Goal: Communication & Community: Ask a question

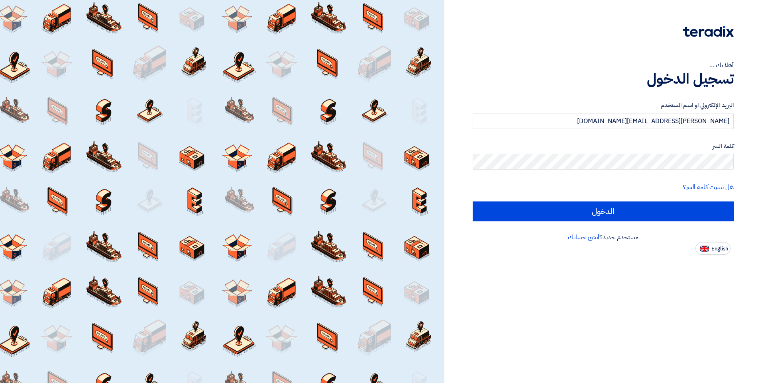
click at [473, 202] on input "الدخول" at bounding box center [603, 212] width 261 height 20
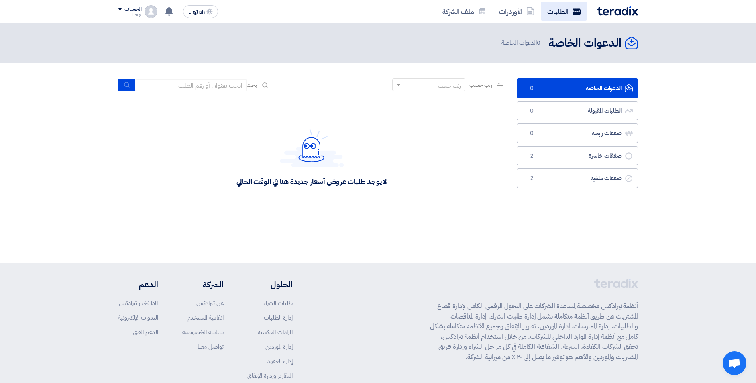
click at [545, 9] on link "الطلبات" at bounding box center [564, 11] width 46 height 19
click at [130, 8] on div "الحساب" at bounding box center [132, 9] width 17 height 7
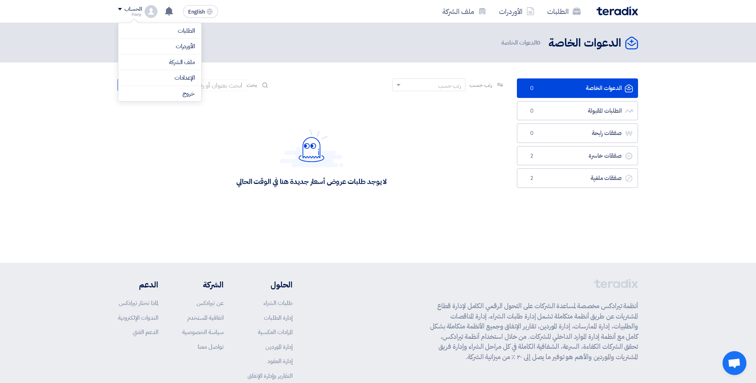
click at [128, 8] on div "الحساب" at bounding box center [132, 9] width 17 height 7
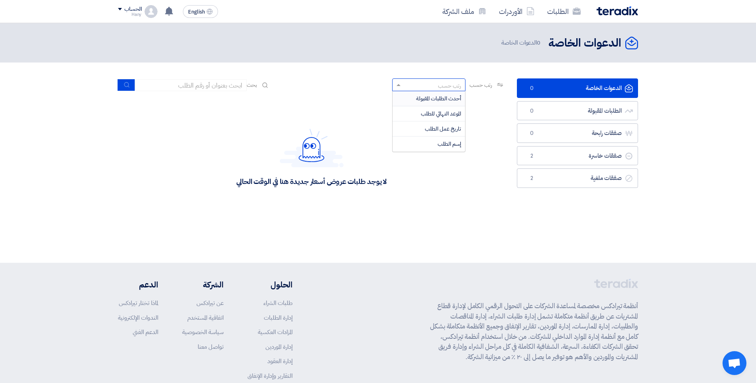
click at [444, 88] on div "رتب حسب" at bounding box center [449, 86] width 23 height 8
click at [562, 152] on link "صفقات خاسرة صفقات خاسرة 2" at bounding box center [577, 156] width 121 height 20
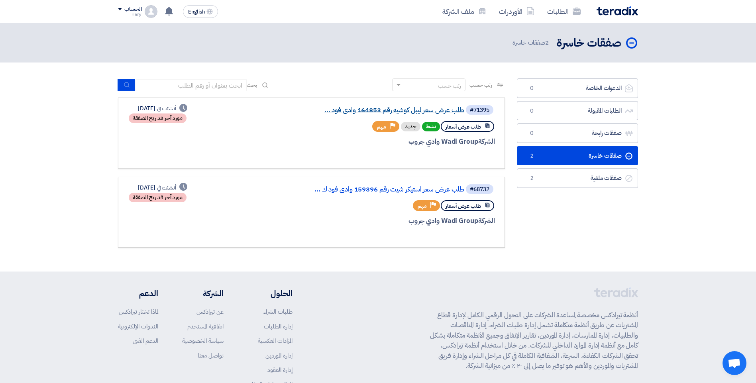
click at [413, 108] on link "طلب عرض سعر ليبل كوشيه رقم 164853 وادى فود ..." at bounding box center [384, 110] width 159 height 7
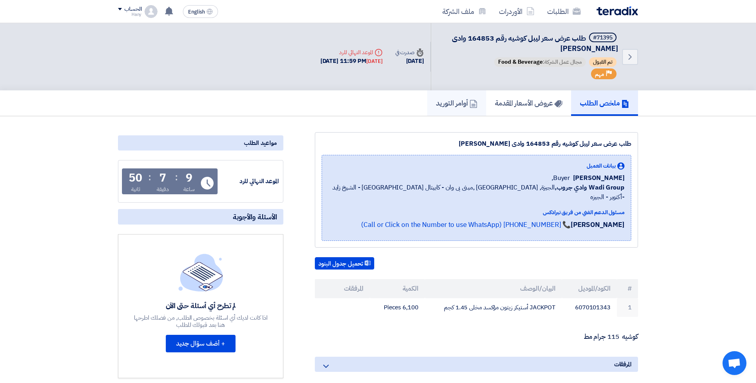
click at [447, 102] on h5 "أوامر التوريد" at bounding box center [456, 102] width 41 height 9
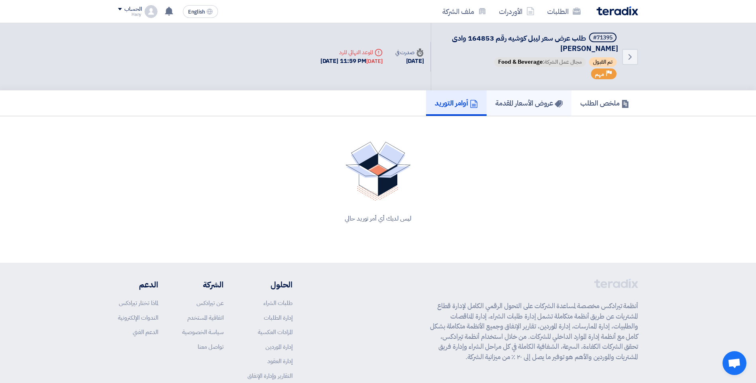
click at [542, 104] on h5 "عروض الأسعار المقدمة" at bounding box center [528, 102] width 67 height 9
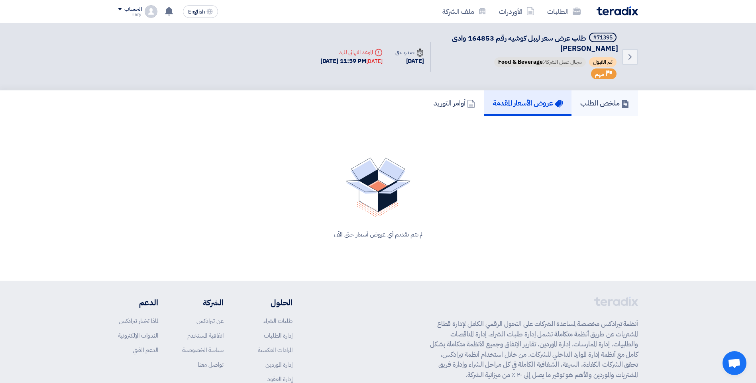
click at [605, 108] on link "ملخص الطلب" at bounding box center [605, 103] width 67 height 26
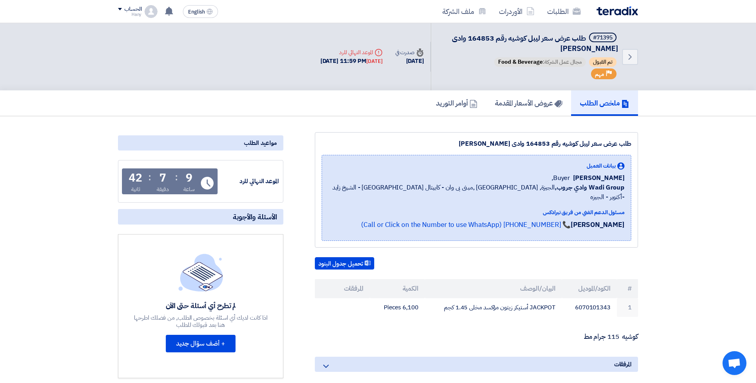
click at [602, 62] on span "تم القبول" at bounding box center [603, 62] width 28 height 10
drag, startPoint x: 602, startPoint y: 62, endPoint x: 598, endPoint y: 61, distance: 4.0
click at [597, 61] on span "تم القبول" at bounding box center [603, 62] width 28 height 10
click at [633, 55] on icon "Back" at bounding box center [630, 57] width 10 height 10
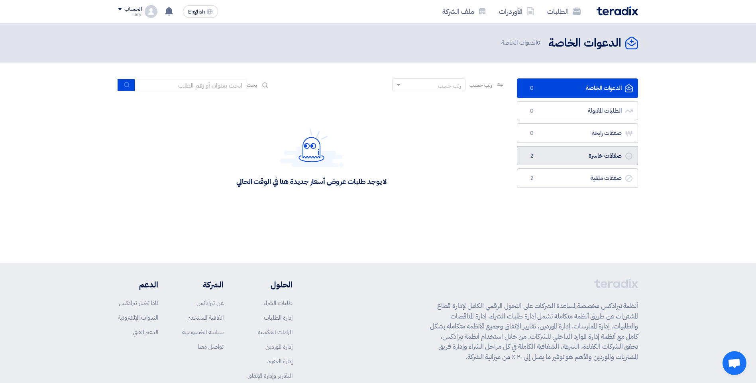
click at [589, 153] on link "صفقات خاسرة صفقات خاسرة 2" at bounding box center [577, 156] width 121 height 20
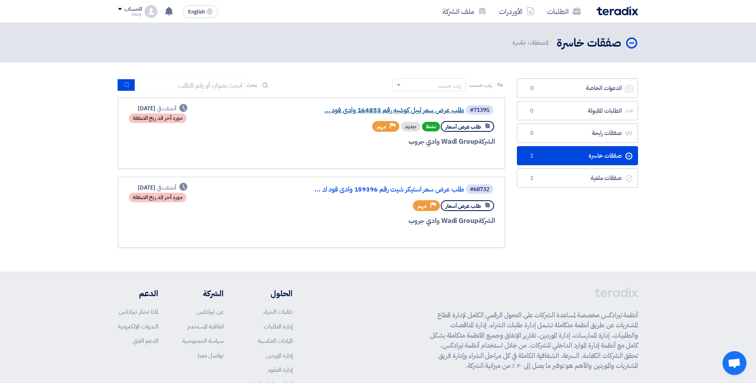
click at [446, 111] on link "طلب عرض سعر ليبل كوشيه رقم 164853 وادى فود ..." at bounding box center [384, 110] width 159 height 7
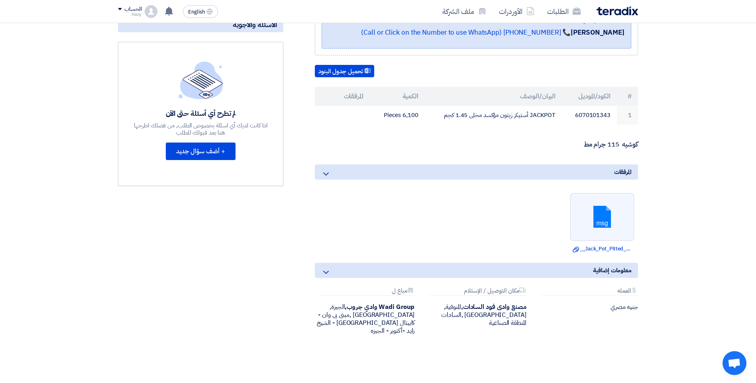
scroll to position [199, 0]
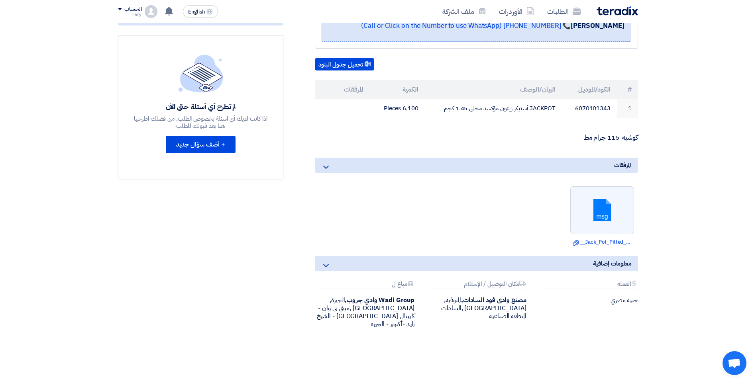
click at [376, 256] on div "معلومات إضافية" at bounding box center [476, 263] width 323 height 15
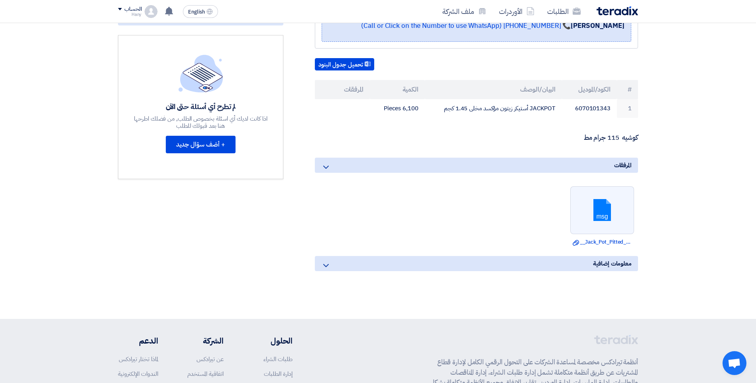
click at [376, 256] on div "معلومات إضافية" at bounding box center [476, 263] width 323 height 15
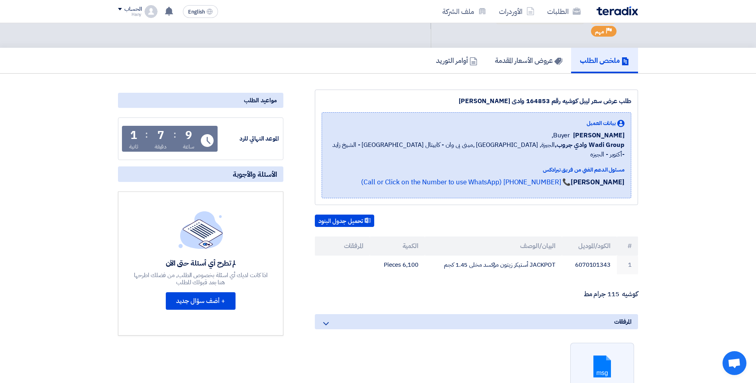
scroll to position [40, 0]
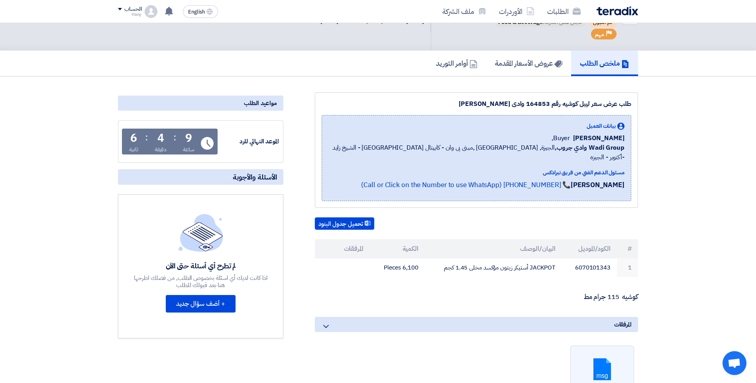
click at [259, 104] on div "مواعيد الطلب" at bounding box center [200, 103] width 165 height 15
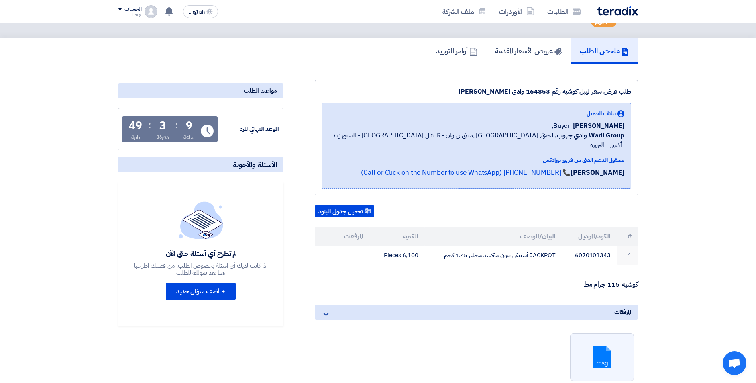
scroll to position [159, 0]
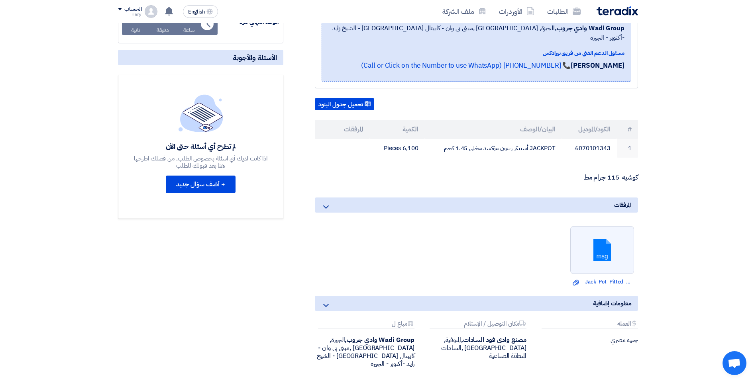
click at [734, 361] on span "Open chat" at bounding box center [734, 364] width 13 height 11
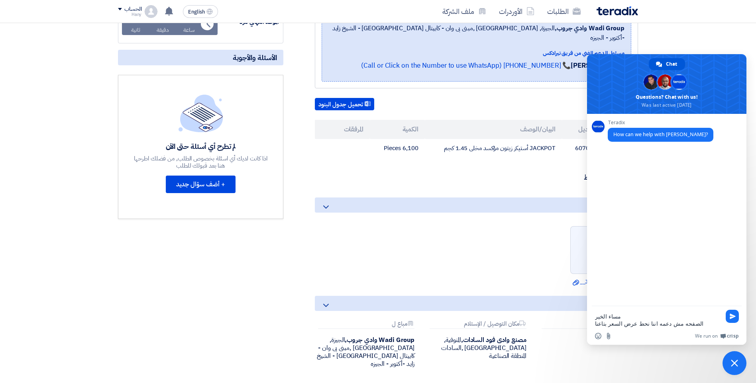
type textarea "مساء الخير الصفحه مش دعمه اننا نحط عرض السعر بتاعنا للشركه"
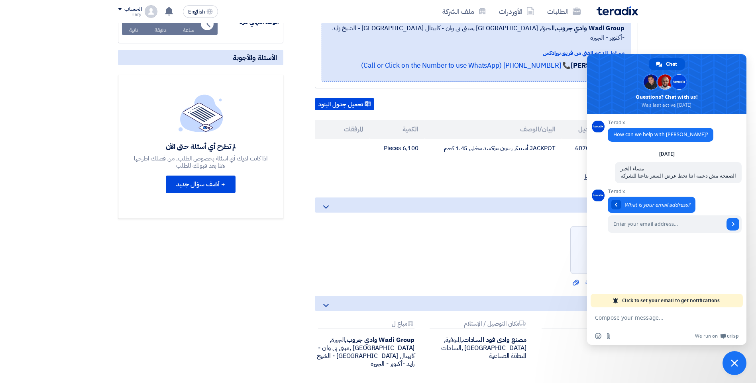
type input "h-abdelwahab@headlinepd.net"
click at [733, 227] on span "Send" at bounding box center [733, 224] width 13 height 13
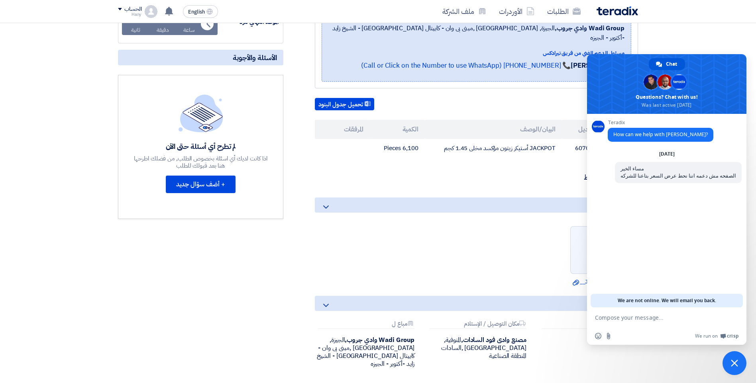
click at [689, 319] on textarea "Compose your message..." at bounding box center [658, 317] width 126 height 7
click at [520, 265] on ul "msg Download file __Jack_Pot_Pitted_Ripe_A_Label.msg" at bounding box center [476, 256] width 323 height 68
click at [632, 358] on div "Attachments العمله جنيه مصري Attachments مكان التوصيل / الإستلام مصنع وادى فود …" at bounding box center [476, 351] width 335 height 60
click at [656, 366] on section "طلب عرض سعر ليبل كوشيه رقم 164853 وادى فود السادات بيانات العميل Ahmed Fathy Bu…" at bounding box center [378, 191] width 756 height 469
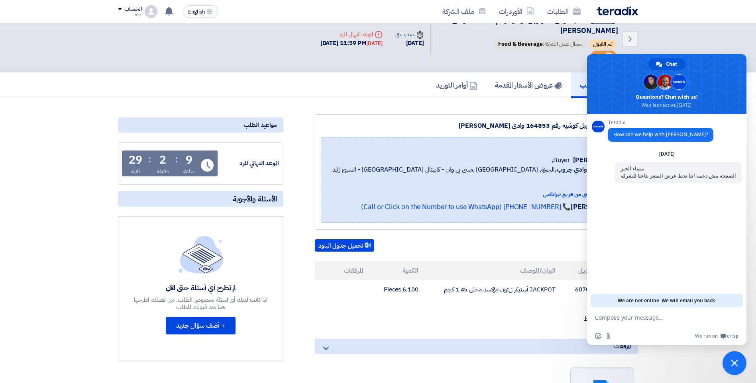
scroll to position [0, 0]
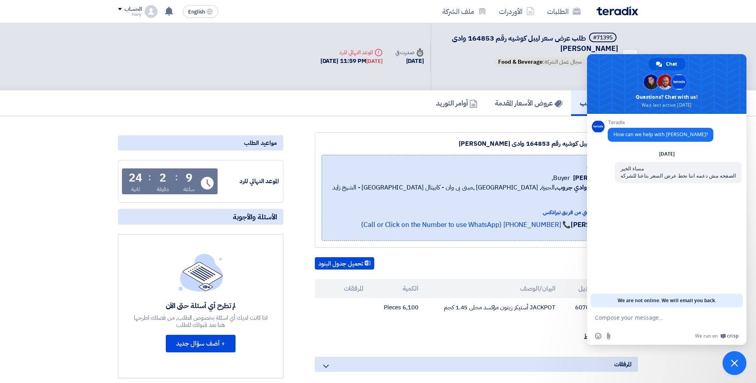
click at [120, 9] on span at bounding box center [120, 9] width 4 height 2
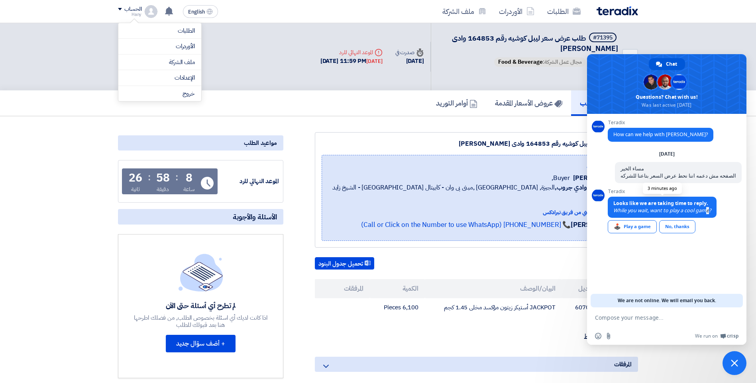
drag, startPoint x: 708, startPoint y: 210, endPoint x: 705, endPoint y: 215, distance: 5.5
click at [705, 215] on span "Looks like we are taking time to reply. While you wait, want to play a cool gam…" at bounding box center [662, 207] width 109 height 21
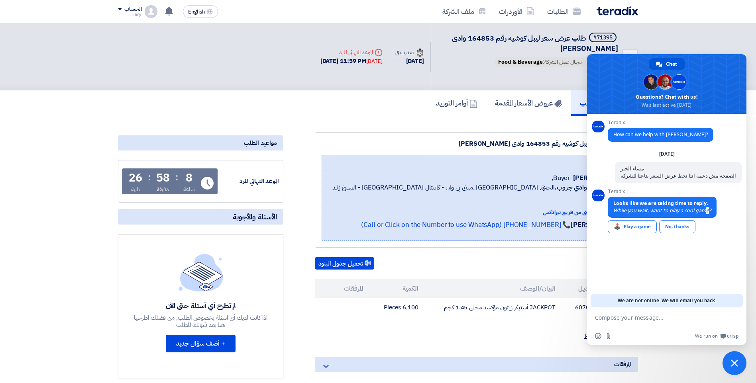
drag, startPoint x: 705, startPoint y: 215, endPoint x: 715, endPoint y: 240, distance: 26.0
click at [715, 240] on div "Teradix Looks like we are taking time to reply. While you wait, want to play a …" at bounding box center [675, 216] width 134 height 55
click at [642, 280] on div "Teradix How can we help with Teradix? Monday, 15 September مساء الخير الصفحه مش…" at bounding box center [666, 211] width 159 height 194
click at [686, 228] on div "No, thanks" at bounding box center [677, 226] width 36 height 13
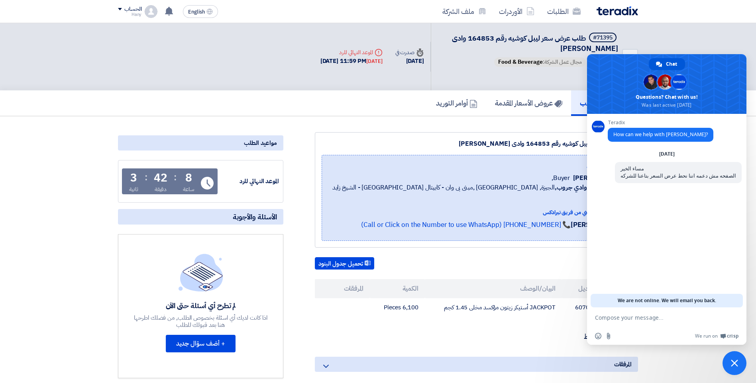
click at [455, 333] on p "كوشيه 115 جرام مط" at bounding box center [476, 337] width 323 height 8
